Goal: Information Seeking & Learning: Compare options

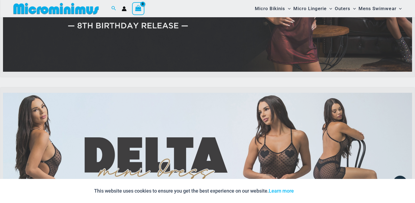
scroll to position [109, 0]
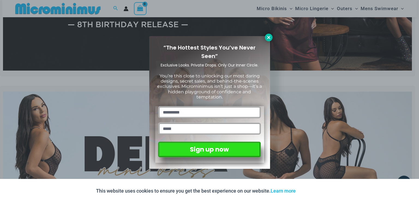
click at [267, 38] on icon at bounding box center [268, 37] width 5 height 5
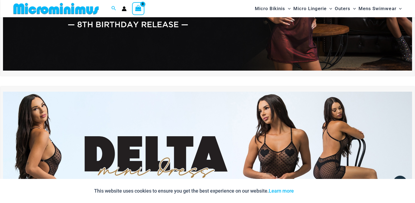
click at [70, 74] on div at bounding box center [207, 1] width 415 height 150
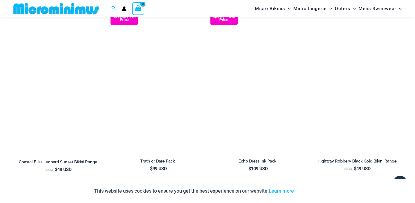
scroll to position [666, 0]
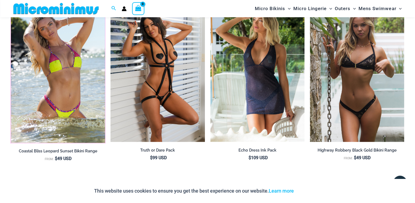
click at [11, 0] on img at bounding box center [11, 0] width 0 height 0
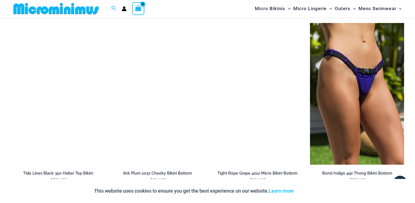
scroll to position [1341, 0]
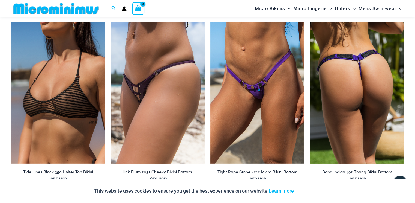
click at [346, 87] on img at bounding box center [357, 92] width 94 height 141
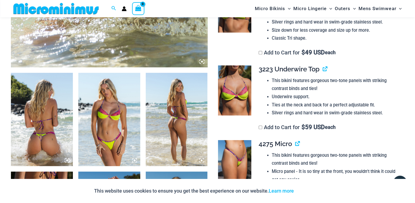
scroll to position [275, 0]
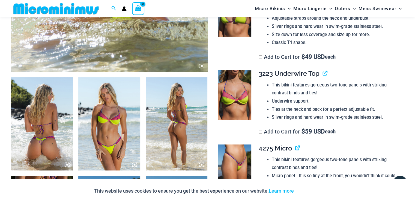
click at [40, 135] on img at bounding box center [42, 123] width 62 height 93
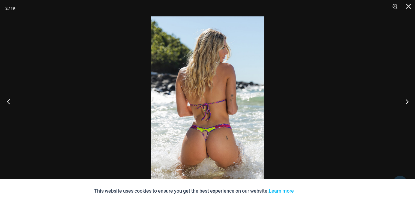
click at [9, 101] on button "Previous" at bounding box center [10, 101] width 20 height 27
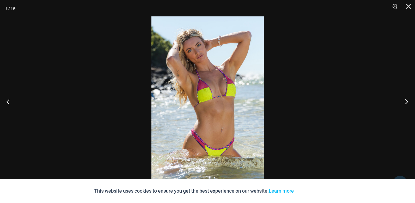
click at [406, 100] on button "Next" at bounding box center [405, 101] width 20 height 27
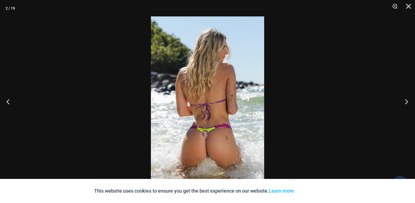
click at [406, 100] on button "Next" at bounding box center [405, 101] width 20 height 27
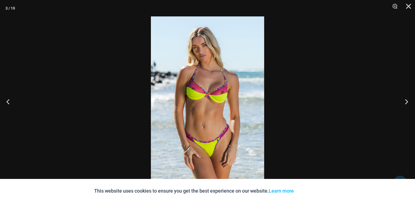
click at [406, 100] on button "Next" at bounding box center [405, 101] width 20 height 27
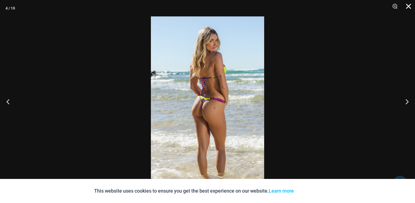
click at [408, 5] on button "Close" at bounding box center [407, 8] width 14 height 16
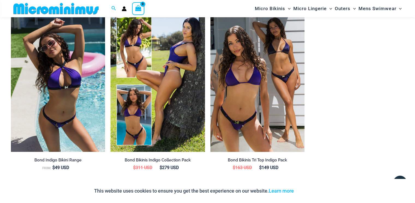
scroll to position [579, 0]
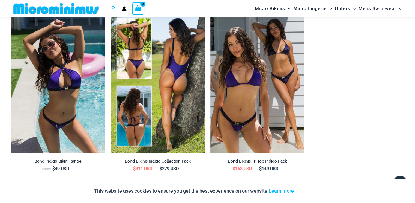
click at [183, 95] on img at bounding box center [158, 81] width 94 height 141
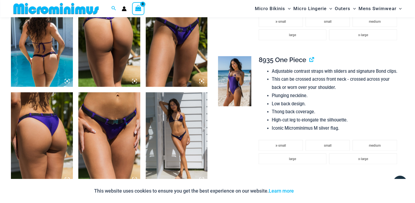
scroll to position [652, 0]
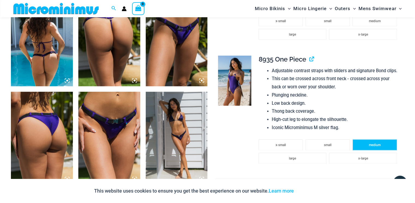
click at [379, 148] on li "medium" at bounding box center [375, 144] width 44 height 11
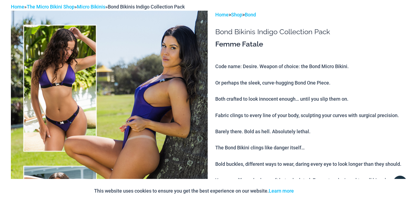
scroll to position [0, 0]
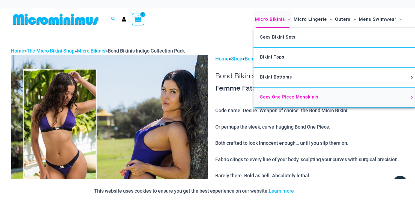
click at [296, 96] on span "Sexy One Piece Monokinis" at bounding box center [289, 96] width 58 height 5
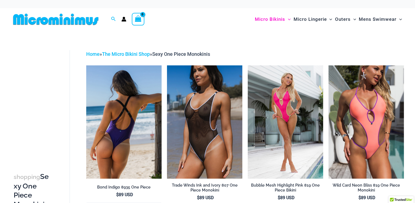
click at [134, 126] on img at bounding box center [123, 121] width 75 height 113
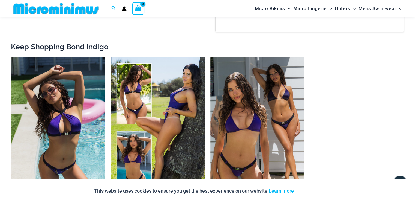
scroll to position [588, 0]
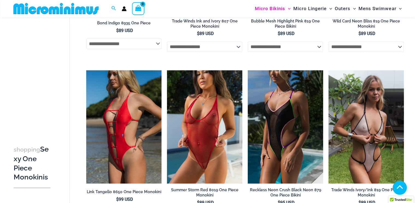
scroll to position [159, 0]
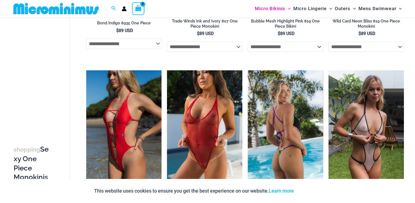
click at [289, 130] on img at bounding box center [285, 126] width 75 height 113
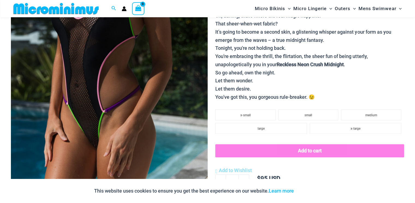
scroll to position [142, 0]
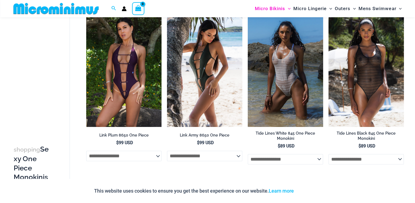
scroll to position [551, 0]
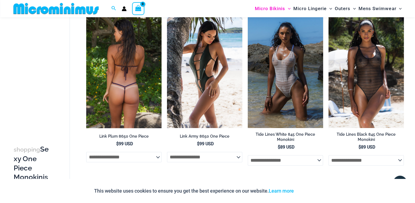
click at [132, 83] on img at bounding box center [123, 71] width 75 height 113
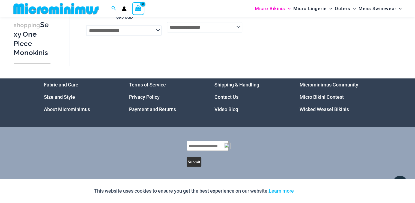
scroll to position [1021, 0]
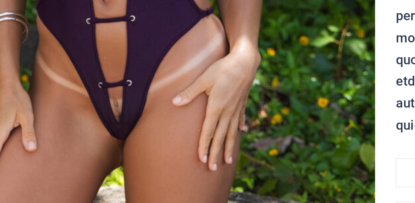
scroll to position [148, 0]
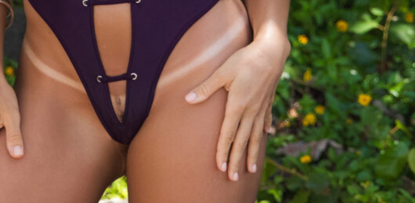
click at [119, 133] on img at bounding box center [109, 49] width 197 height 295
